Goal: Task Accomplishment & Management: Manage account settings

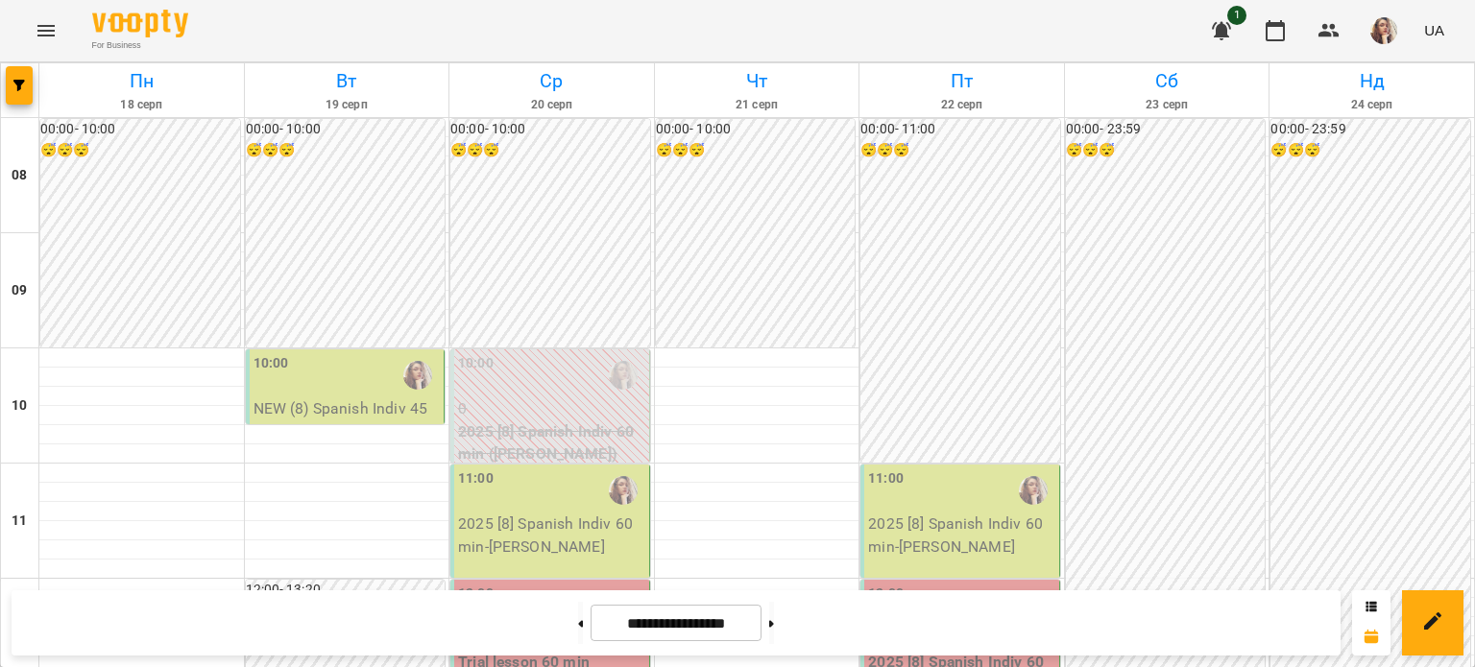
scroll to position [76, 0]
click at [369, 353] on div "10:00" at bounding box center [346, 375] width 187 height 44
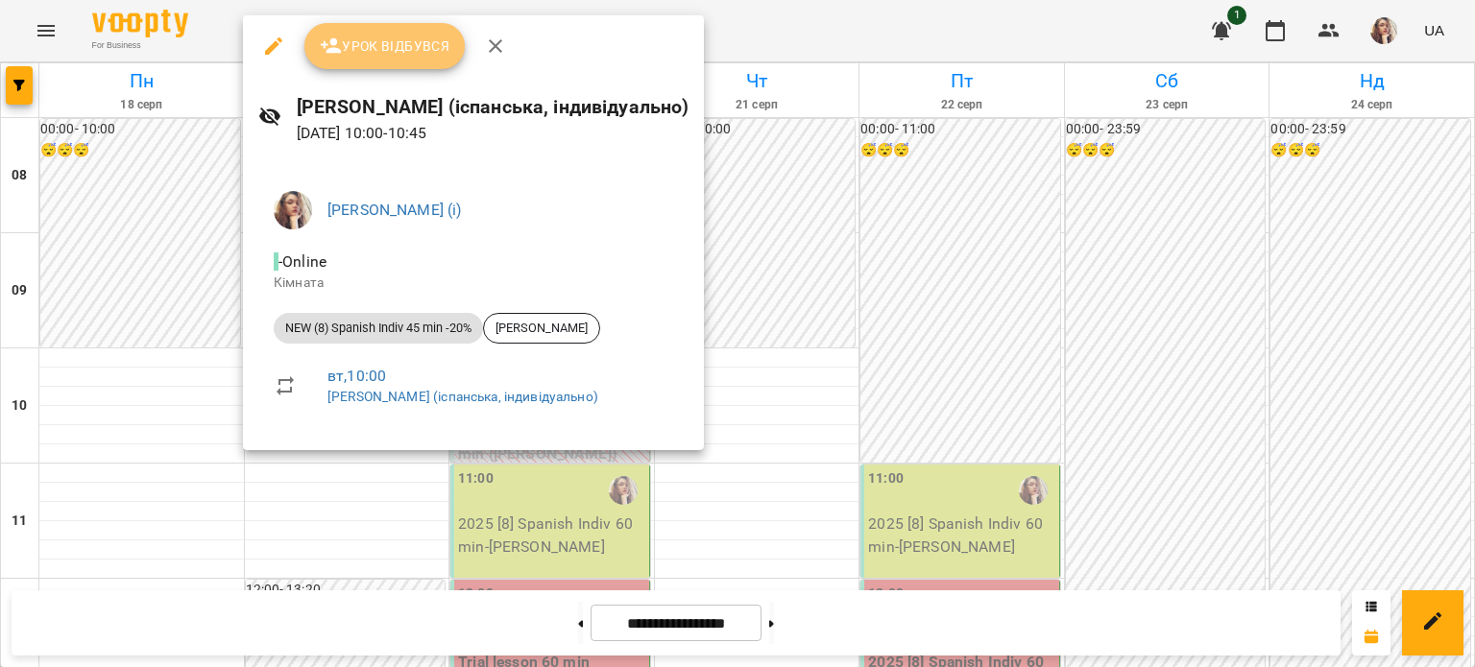
click at [342, 47] on span "Урок відбувся" at bounding box center [385, 46] width 131 height 23
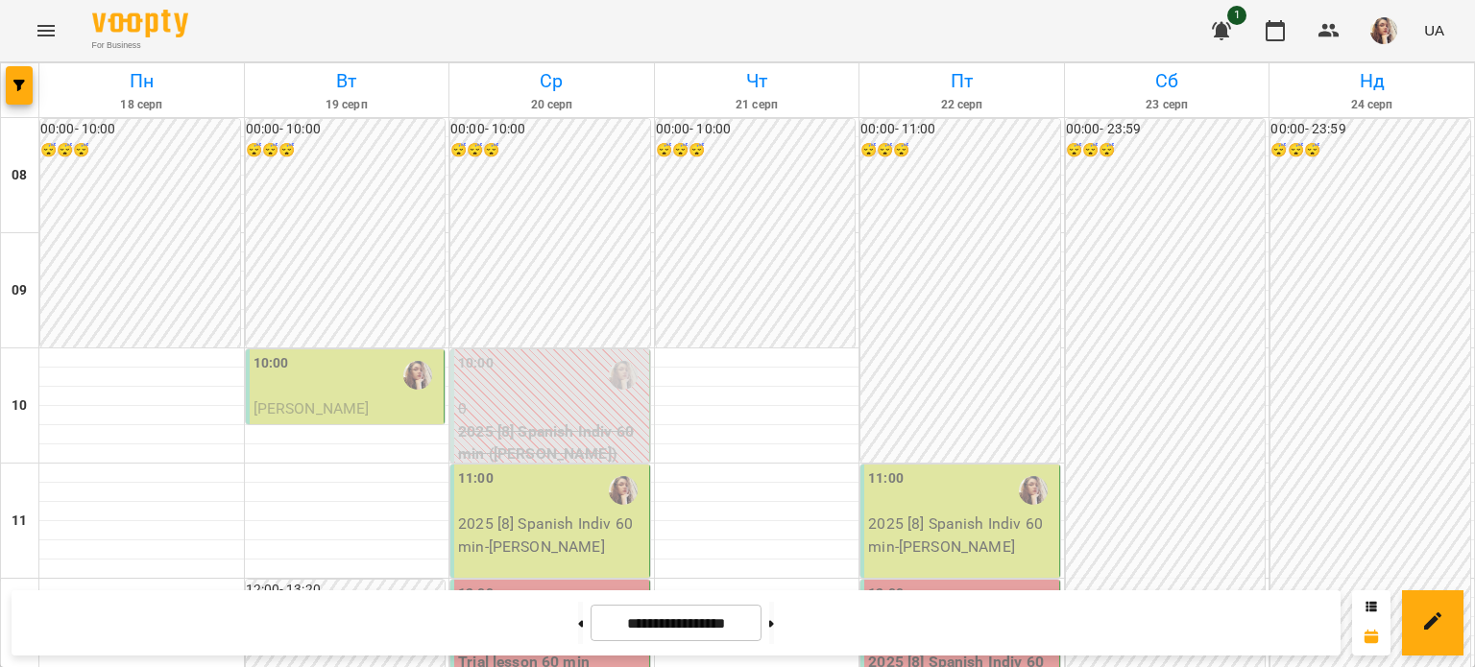
scroll to position [492, 0]
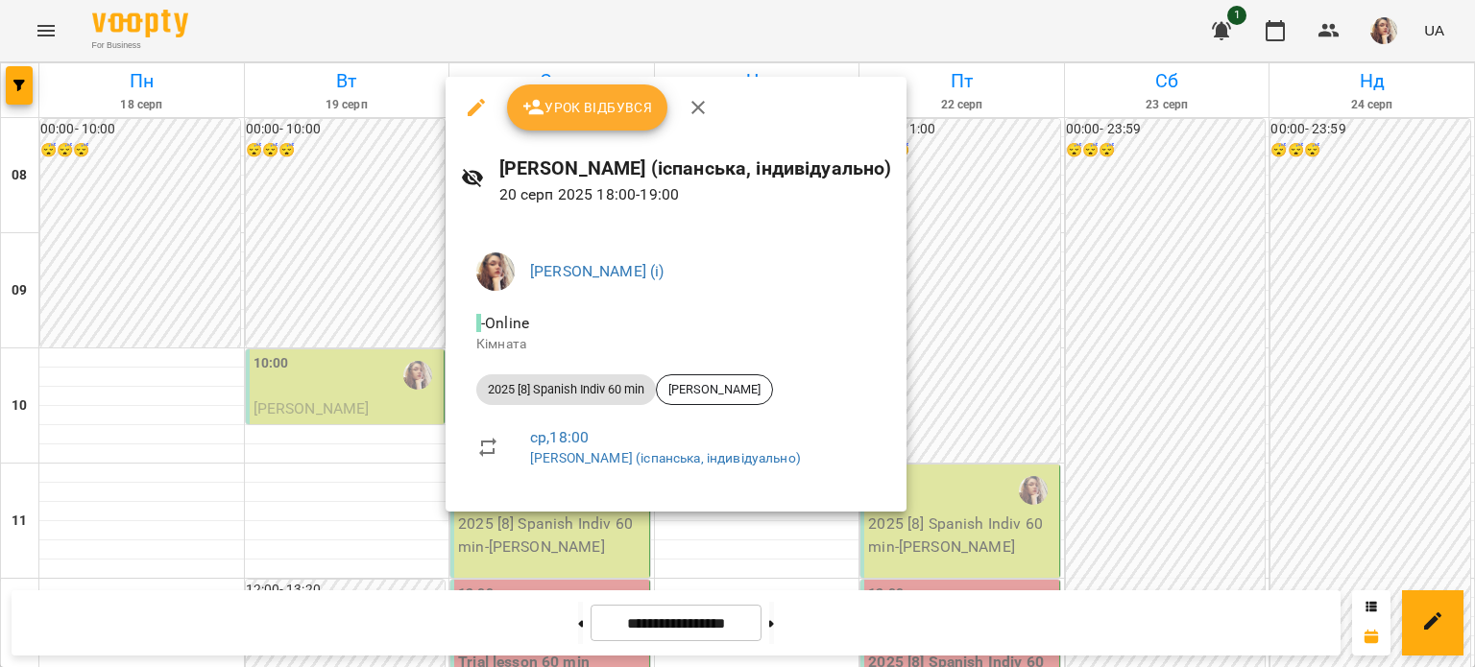
scroll to position [795, 0]
click at [800, 634] on div at bounding box center [737, 333] width 1475 height 667
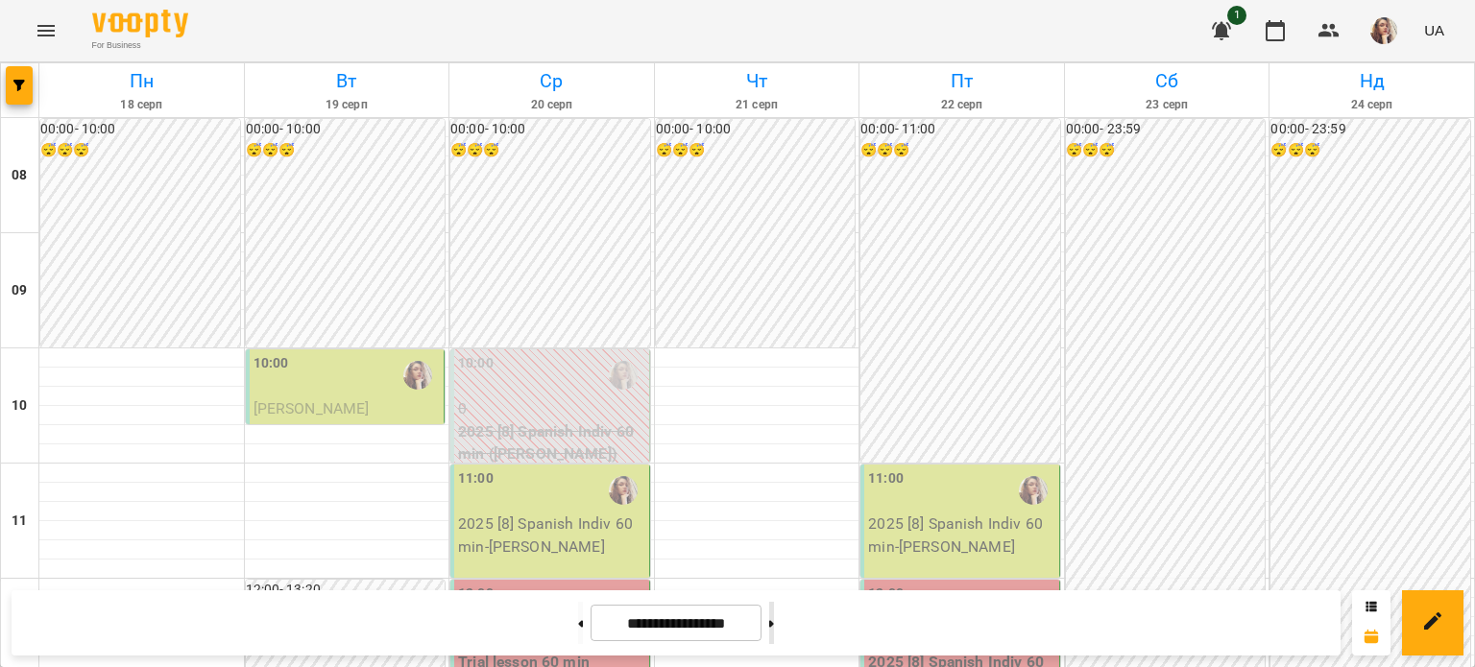
click at [774, 629] on button at bounding box center [771, 623] width 5 height 42
type input "**********"
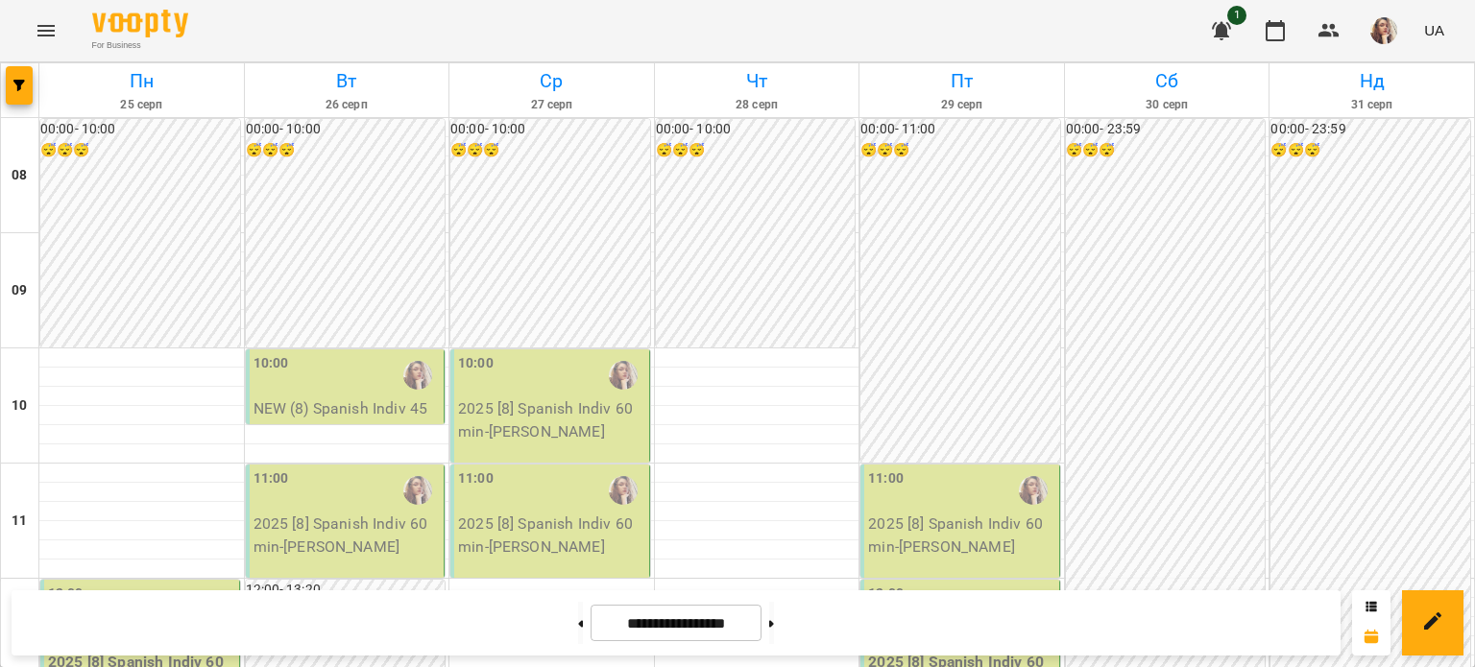
scroll to position [928, 0]
